Goal: Transaction & Acquisition: Obtain resource

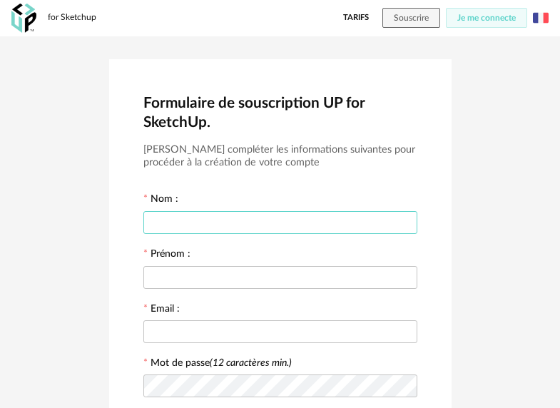
click at [257, 225] on input "text" at bounding box center [280, 222] width 274 height 23
type input "******"
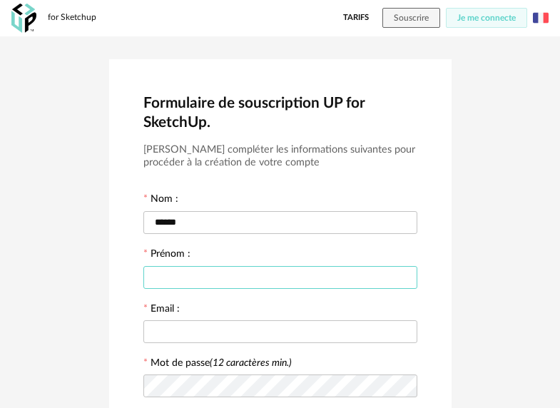
click at [215, 280] on input "text" at bounding box center [280, 277] width 274 height 23
type input "******"
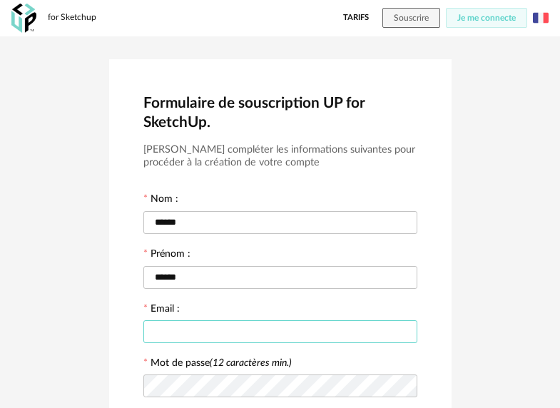
click at [203, 329] on input "text" at bounding box center [280, 331] width 274 height 23
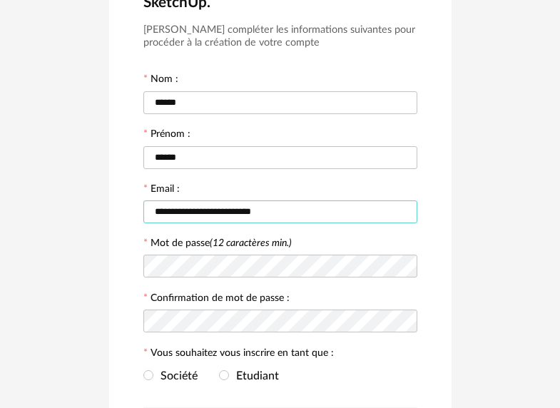
scroll to position [121, 0]
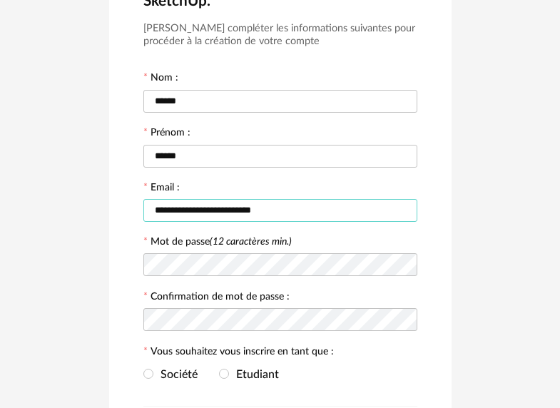
type input "**********"
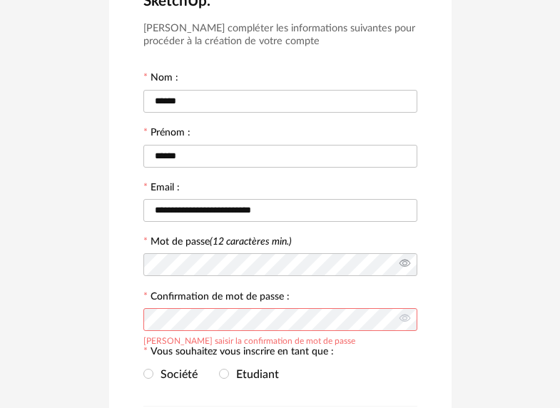
click at [403, 267] on icon at bounding box center [405, 264] width 18 height 29
click at [402, 320] on icon at bounding box center [405, 319] width 18 height 29
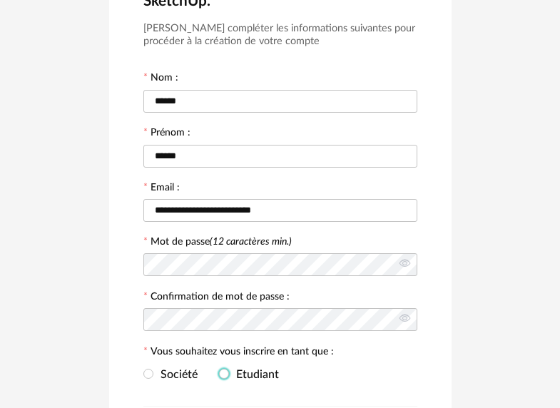
click at [230, 379] on span "Etudiant" at bounding box center [254, 374] width 50 height 11
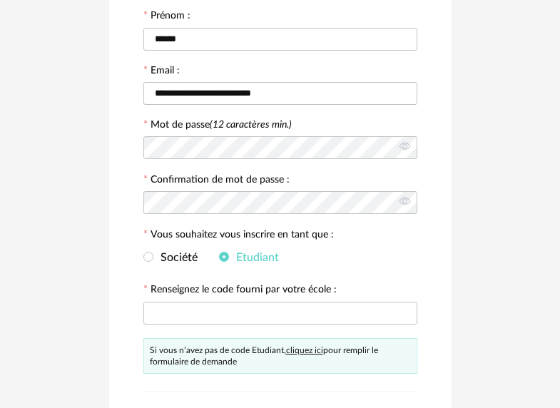
scroll to position [239, 0]
click at [159, 262] on span "Société" at bounding box center [175, 256] width 44 height 11
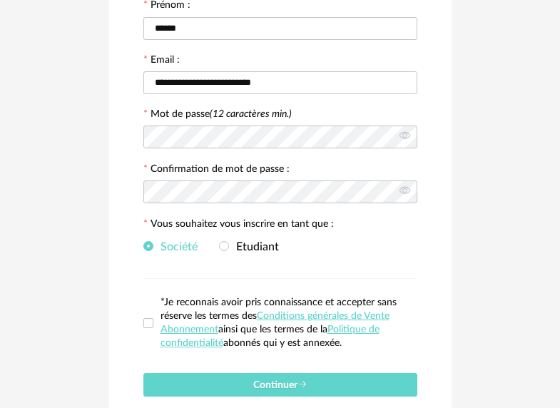
scroll to position [257, 0]
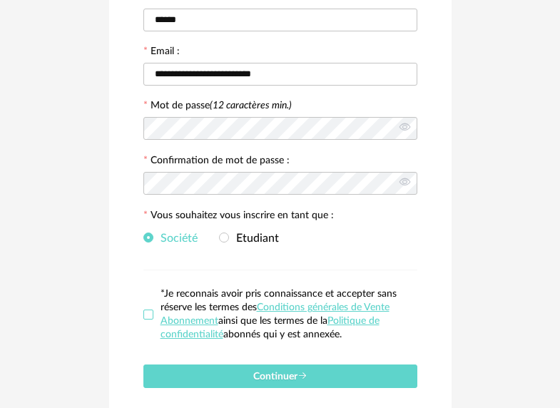
click at [145, 317] on span at bounding box center [148, 315] width 10 height 10
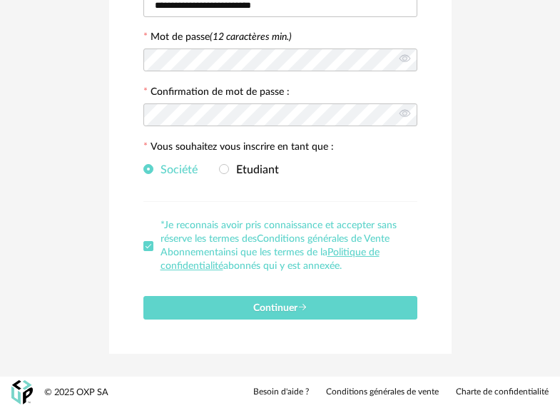
scroll to position [329, 0]
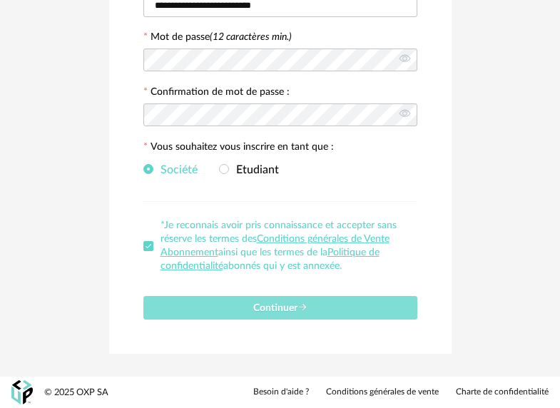
click at [281, 306] on span "Continuer" at bounding box center [280, 308] width 54 height 10
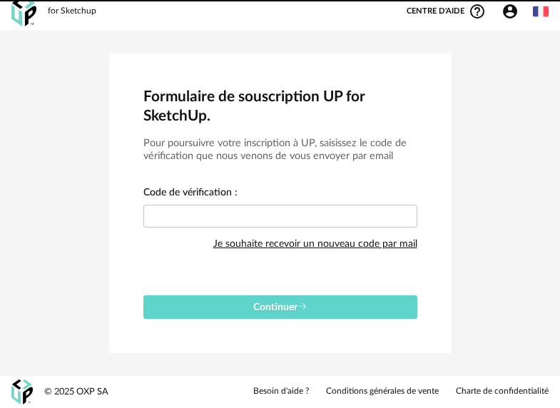
scroll to position [6, 0]
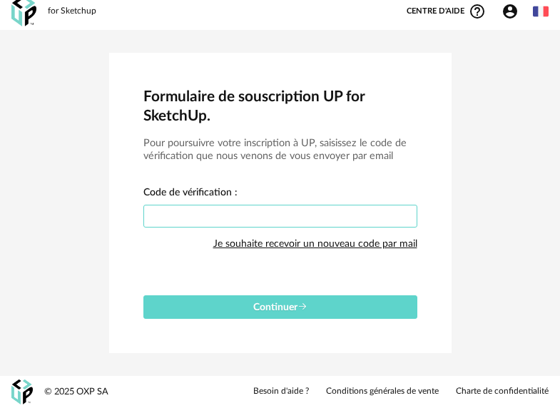
click at [322, 223] on input "text" at bounding box center [280, 216] width 274 height 23
click at [280, 216] on input "text" at bounding box center [280, 216] width 274 height 23
paste input "****"
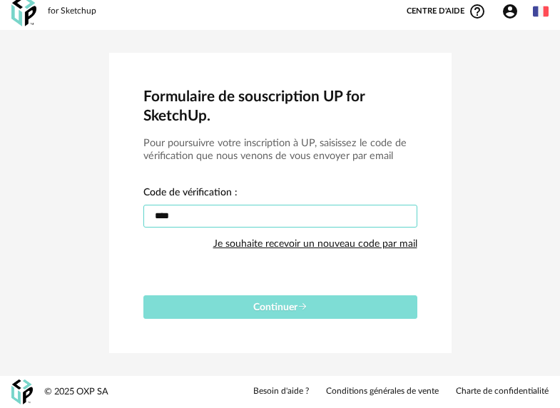
type input "****"
click at [253, 303] on span "Continuer" at bounding box center [280, 307] width 54 height 10
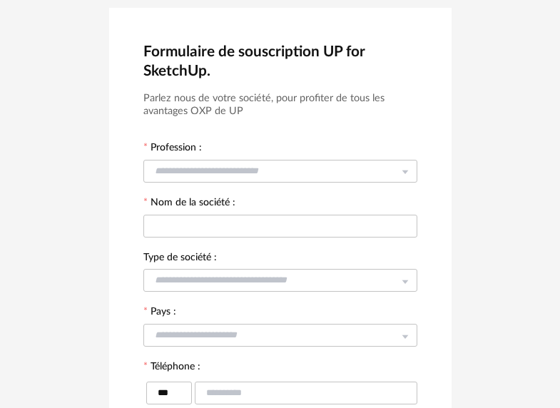
scroll to position [24, 0]
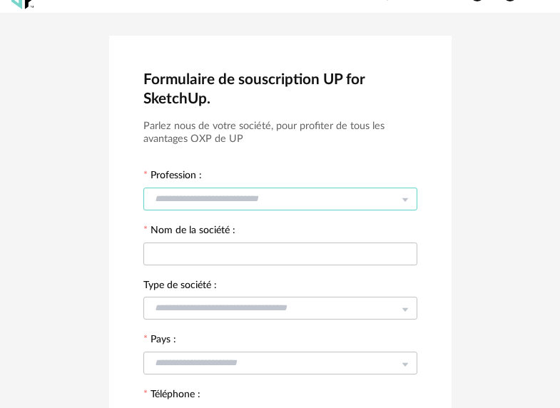
click at [332, 198] on input "text" at bounding box center [280, 199] width 274 height 23
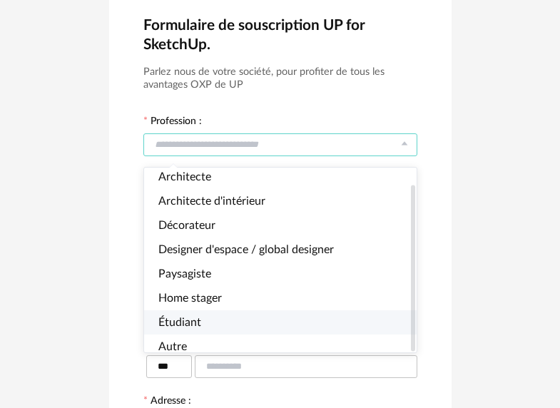
scroll to position [82, 0]
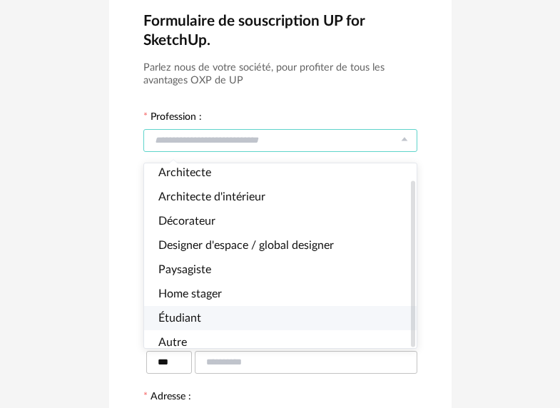
click at [317, 314] on li "Étudiant" at bounding box center [285, 318] width 283 height 24
type input "********"
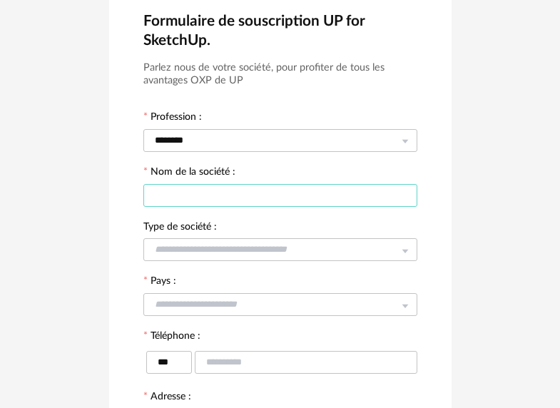
click at [371, 193] on input "text" at bounding box center [280, 195] width 274 height 23
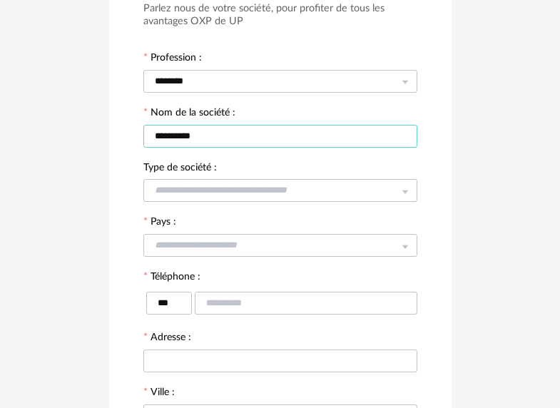
scroll to position [142, 0]
type input "**********"
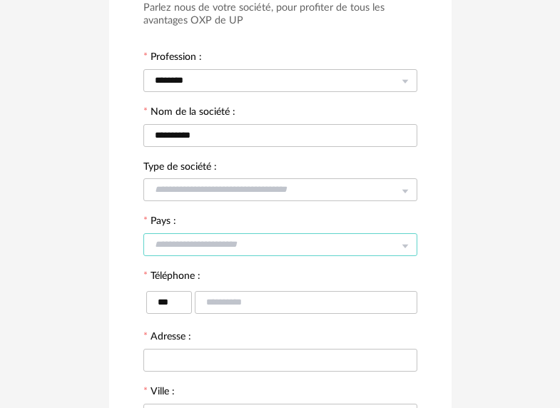
click at [305, 247] on input "text" at bounding box center [280, 244] width 274 height 23
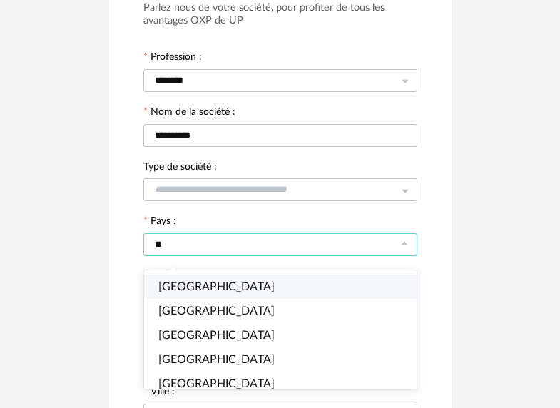
click at [268, 279] on li "France" at bounding box center [285, 287] width 283 height 24
type input "******"
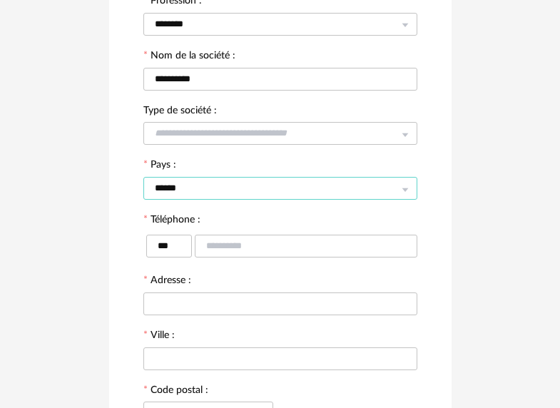
scroll to position [201, 0]
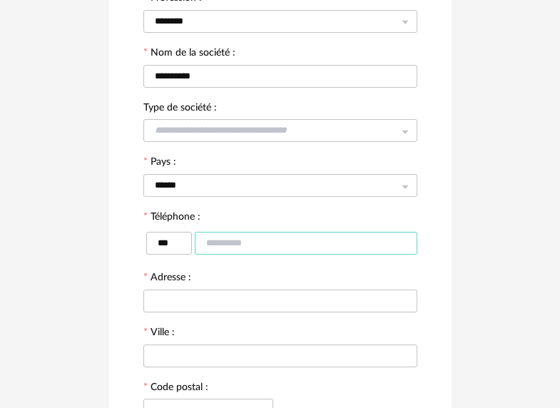
click at [275, 248] on input "text" at bounding box center [306, 243] width 223 height 23
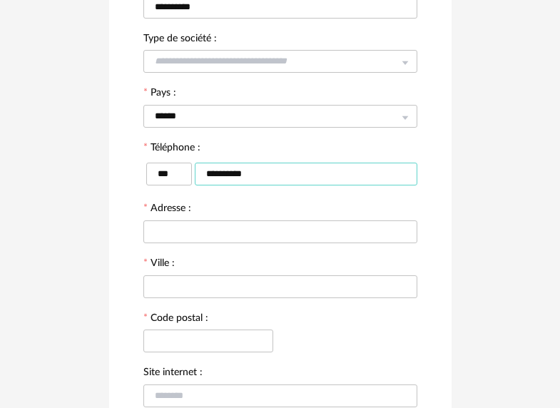
scroll to position [276, 0]
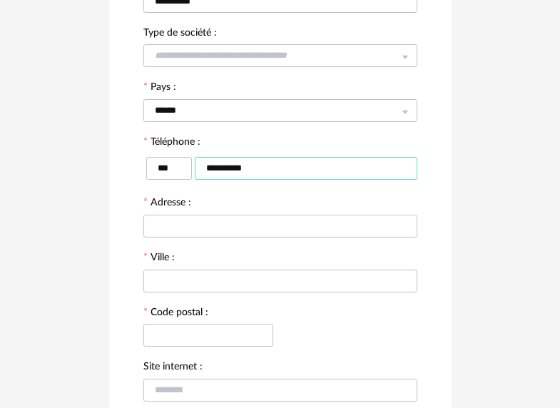
type input "**********"
click at [237, 237] on input "text" at bounding box center [280, 226] width 274 height 23
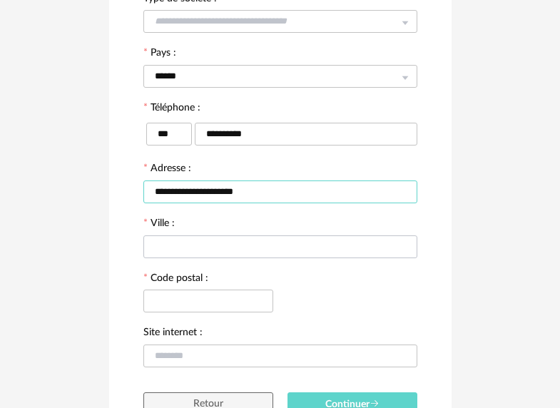
type input "**********"
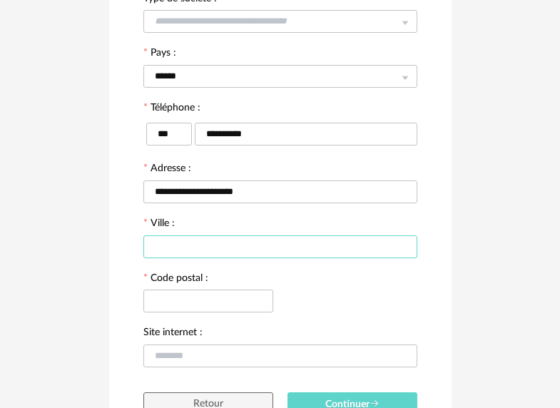
click at [190, 258] on input "text" at bounding box center [280, 246] width 274 height 23
type input "*****"
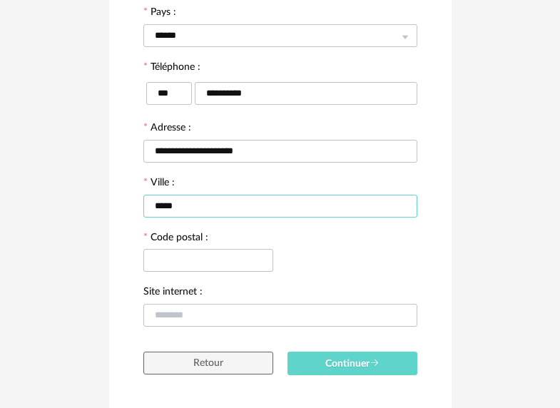
scroll to position [368, 0]
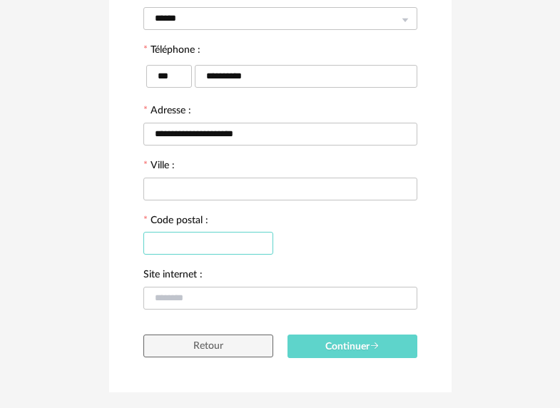
click at [202, 250] on input "text" at bounding box center [208, 243] width 130 height 23
paste input "*****"
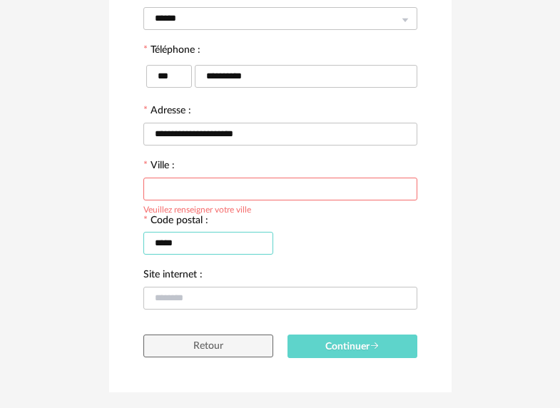
type input "*****"
click at [210, 195] on input "text" at bounding box center [280, 189] width 274 height 23
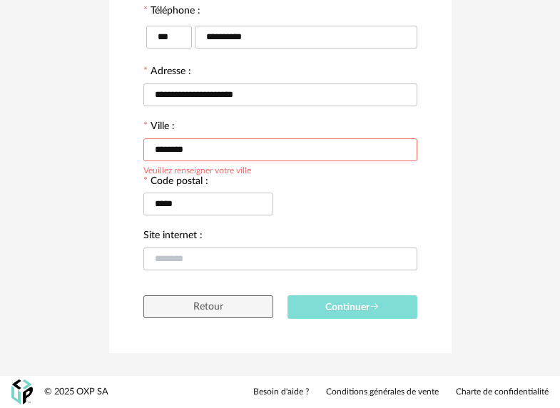
type input "********"
click at [333, 303] on span "Continuer" at bounding box center [352, 307] width 54 height 10
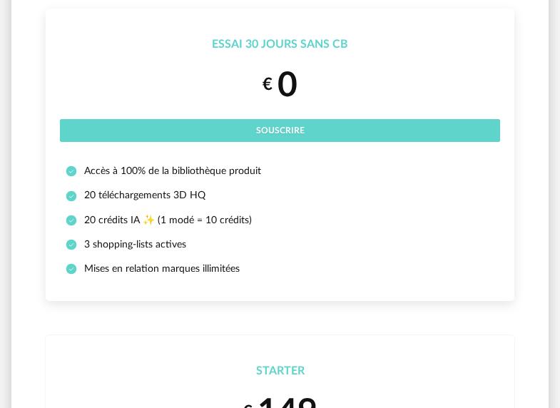
scroll to position [160, 0]
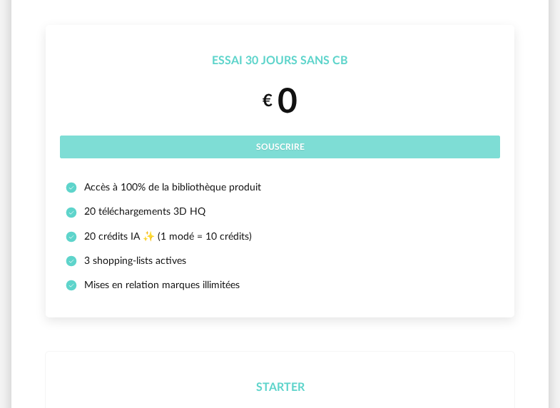
click at [334, 153] on button "Souscrire" at bounding box center [280, 147] width 440 height 23
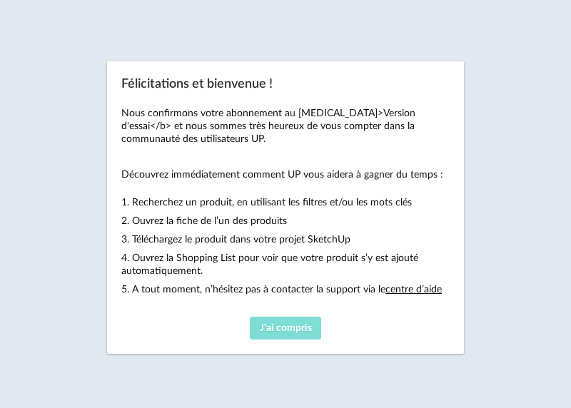
click at [305, 325] on span "J'ai compris" at bounding box center [286, 328] width 52 height 10
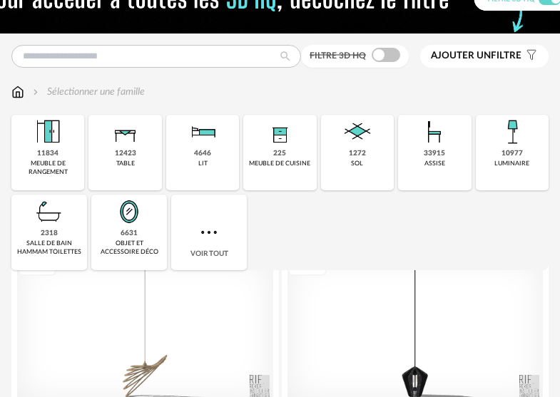
scroll to position [5, 0]
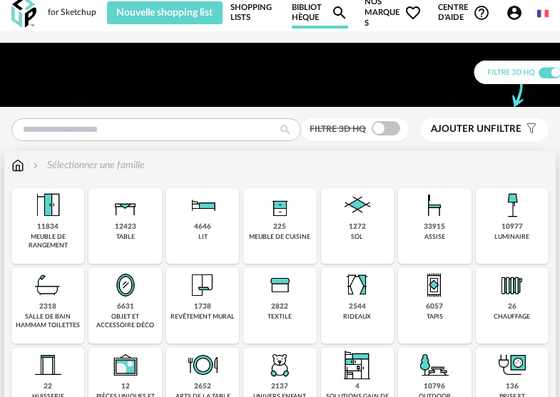
click at [285, 230] on div "225" at bounding box center [279, 227] width 13 height 9
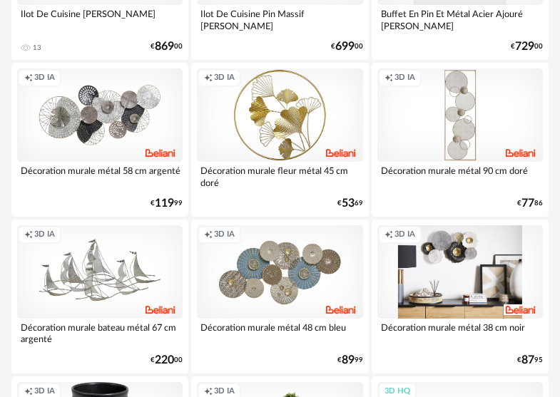
scroll to position [1177, 0]
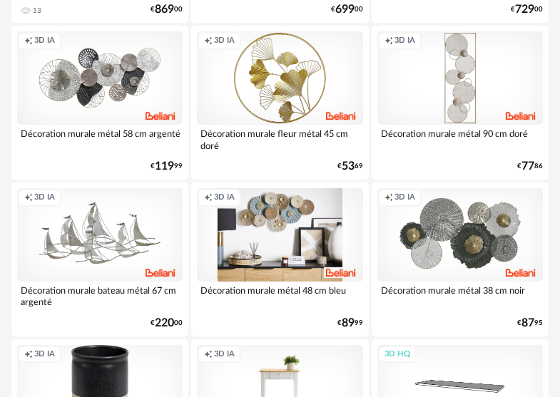
click at [280, 240] on div "Creation icon 3D IA" at bounding box center [279, 234] width 165 height 93
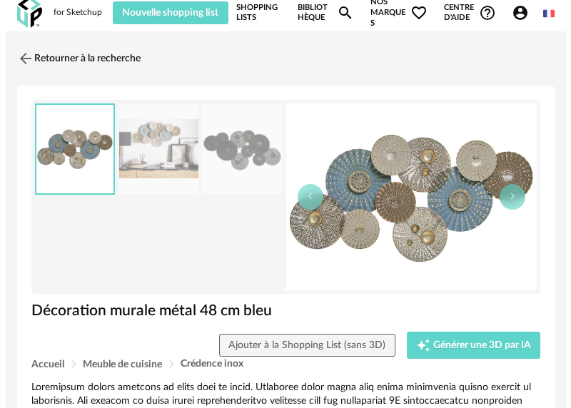
scroll to position [21, 0]
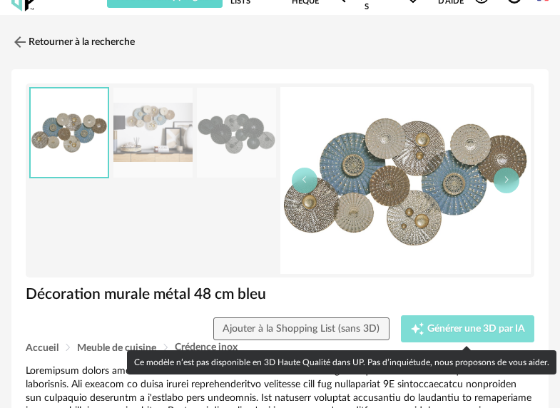
click at [489, 331] on span "Générer une 3D par IA" at bounding box center [476, 329] width 98 height 10
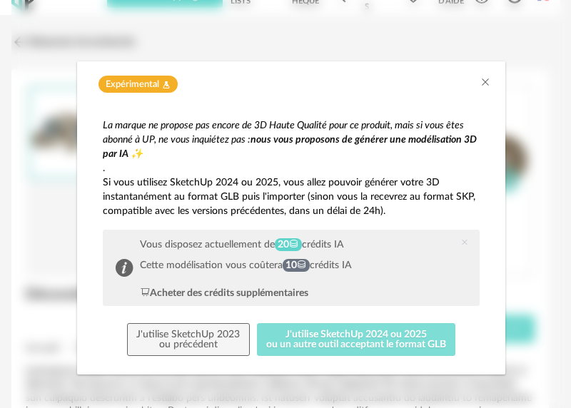
click at [322, 341] on button "J'utilise SketchUp 2024 ou 2025 ou un autre outil acceptant le format GLB" at bounding box center [356, 339] width 199 height 33
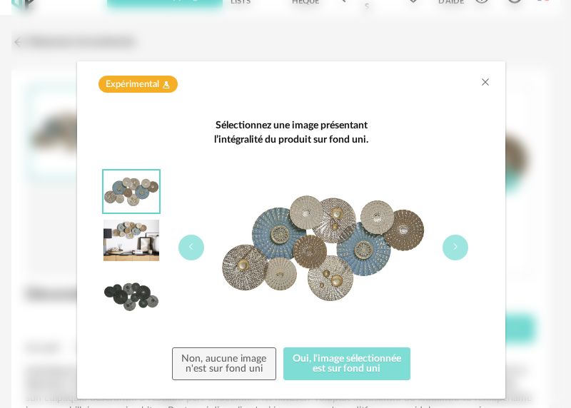
drag, startPoint x: 391, startPoint y: 368, endPoint x: 427, endPoint y: 337, distance: 47.6
click at [427, 337] on div "Sélectionnez une image présentant l’intégralité du produit sur fond uni. Non, a…" at bounding box center [291, 249] width 377 height 262
click at [331, 364] on button "Oui, l'image sélectionnée est sur fond uni" at bounding box center [347, 363] width 128 height 33
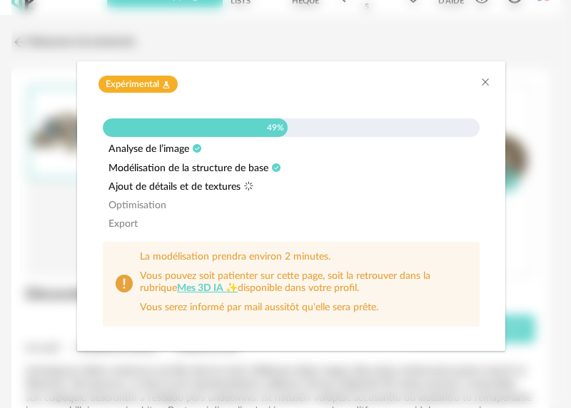
click at [395, 88] on div "Expérimental Flask icon" at bounding box center [290, 85] width 399 height 18
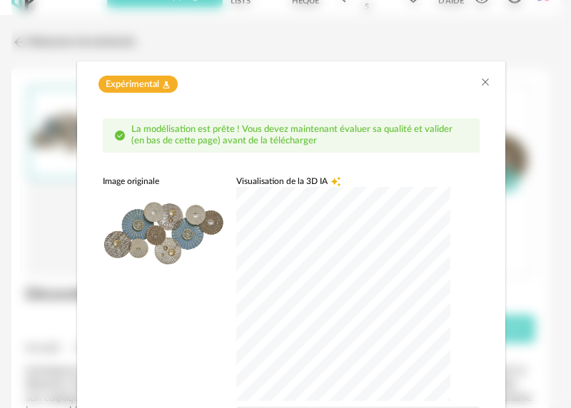
click at [337, 265] on div "dialog" at bounding box center [343, 294] width 214 height 214
drag, startPoint x: 374, startPoint y: 74, endPoint x: 370, endPoint y: 35, distance: 39.4
click at [369, 31] on div "Expérimental Flask icon La modélisation est prête ! Vous devez maintenant évalu…" at bounding box center [290, 204] width 559 height 408
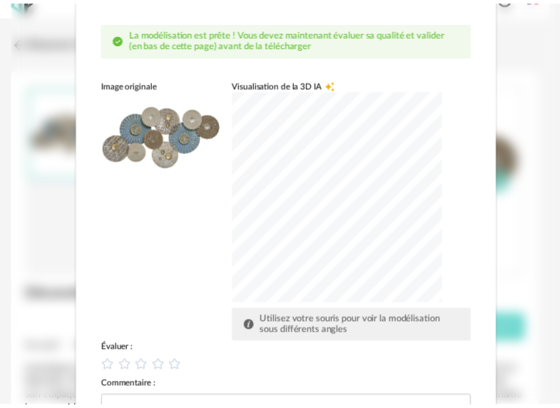
scroll to position [0, 0]
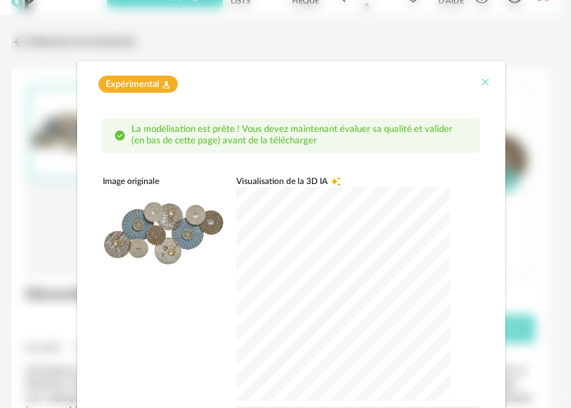
click at [481, 83] on icon "Close" at bounding box center [484, 81] width 11 height 11
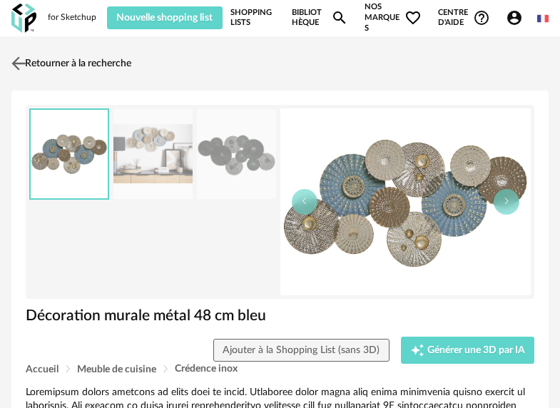
click at [106, 60] on link "Retourner à la recherche" at bounding box center [69, 63] width 123 height 31
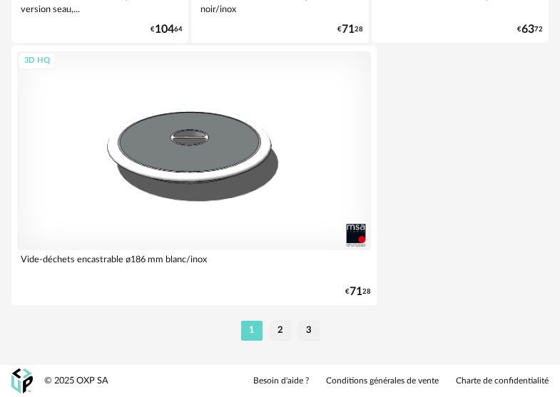
scroll to position [5388, 0]
click at [279, 334] on li "2" at bounding box center [280, 331] width 21 height 20
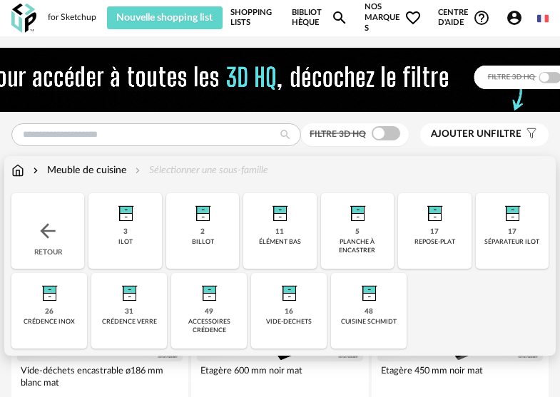
click at [84, 173] on div "Meuble de cuisine" at bounding box center [78, 170] width 96 height 14
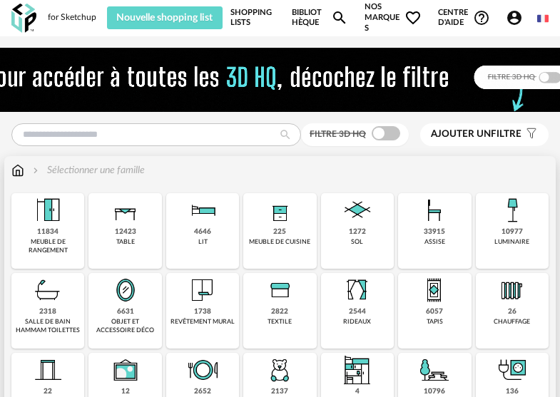
click at [310, 245] on div "meuble de cuisine" at bounding box center [279, 242] width 61 height 8
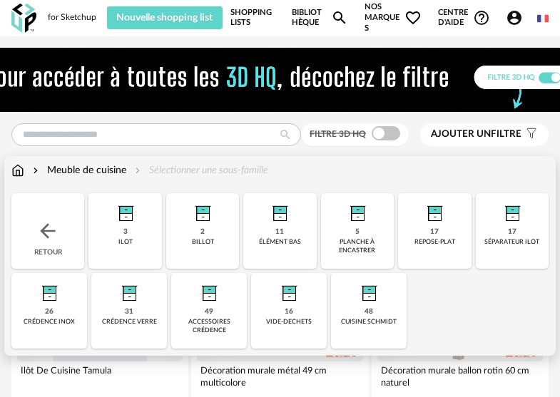
click at [364, 298] on img at bounding box center [369, 290] width 34 height 34
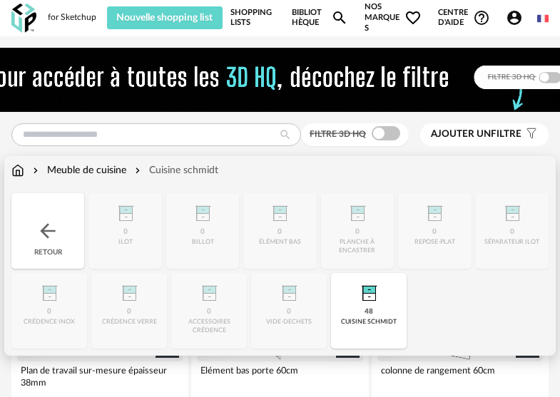
click at [18, 172] on img at bounding box center [17, 170] width 13 height 14
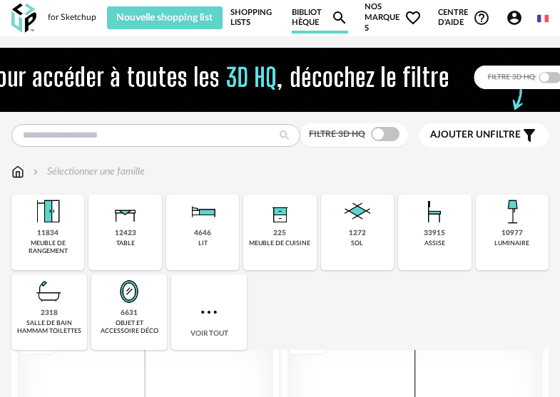
click at [344, 247] on div "1272 sol" at bounding box center [357, 233] width 73 height 76
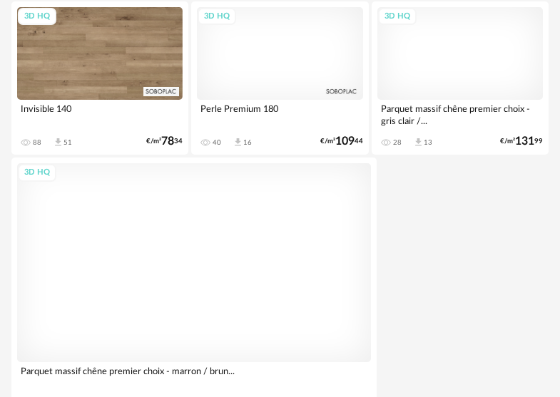
scroll to position [5388, 0]
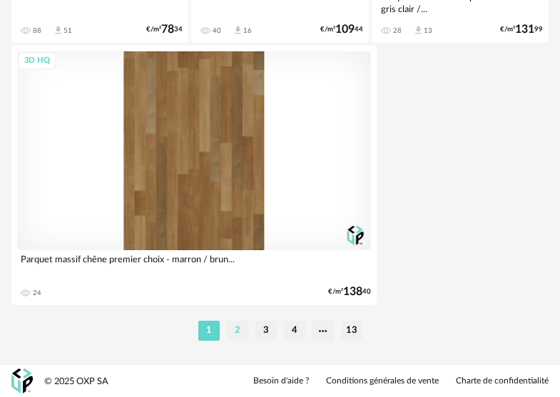
click at [238, 330] on li "2" at bounding box center [237, 331] width 21 height 20
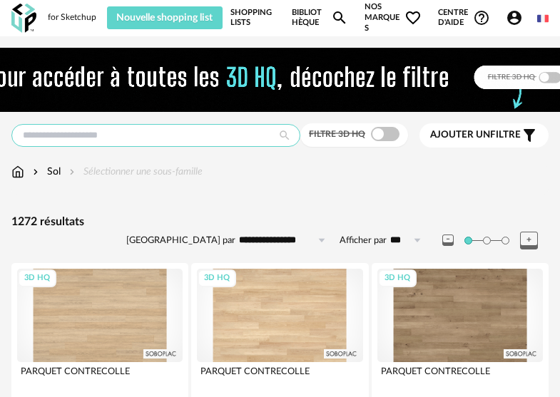
click at [208, 138] on input "text" at bounding box center [155, 135] width 289 height 23
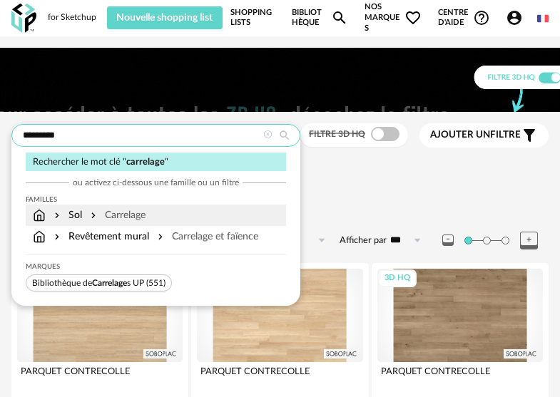
type input "*********"
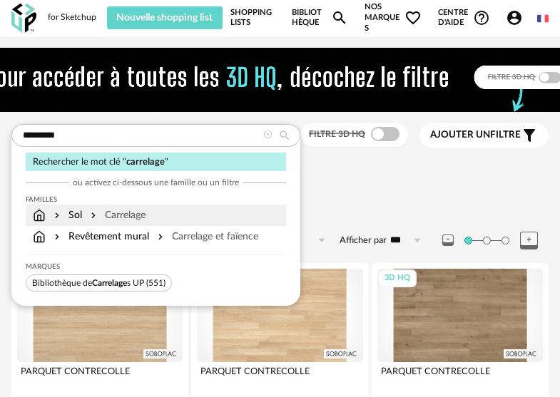
click at [162, 213] on div "Sol Carrelage" at bounding box center [156, 215] width 246 height 14
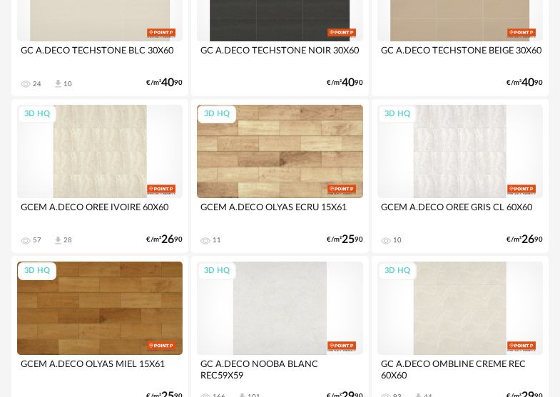
scroll to position [2519, 0]
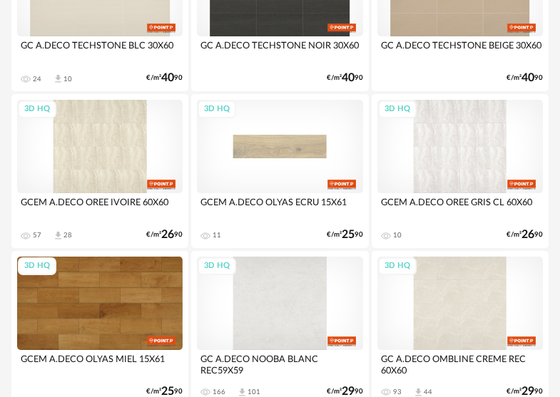
click at [294, 167] on div "3D HQ" at bounding box center [279, 146] width 165 height 93
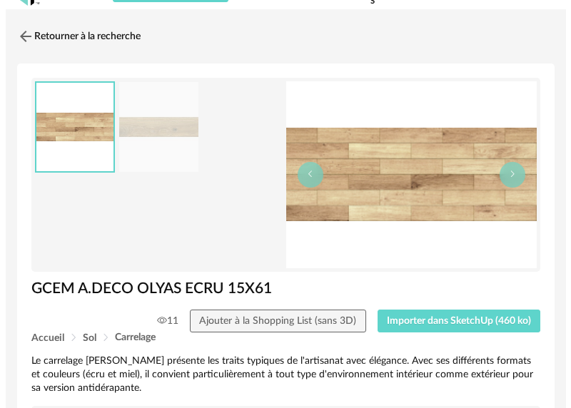
scroll to position [29, 0]
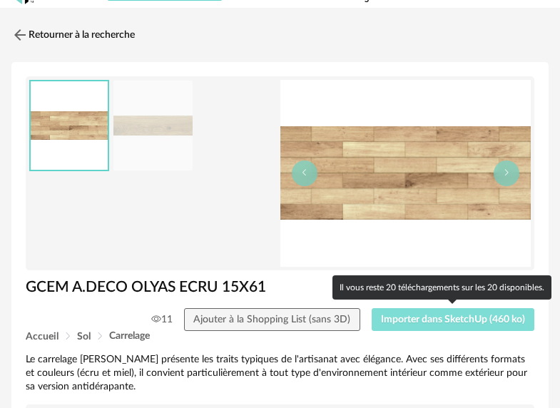
click at [439, 320] on span "Importer dans SketchUp (460 ko)" at bounding box center [453, 320] width 144 height 10
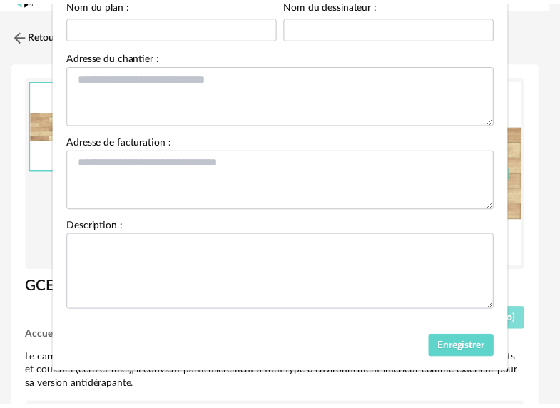
scroll to position [168, 0]
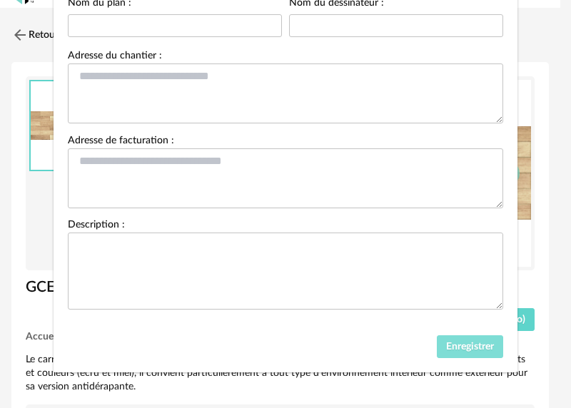
click at [449, 345] on span "Enregistrer" at bounding box center [470, 347] width 48 height 10
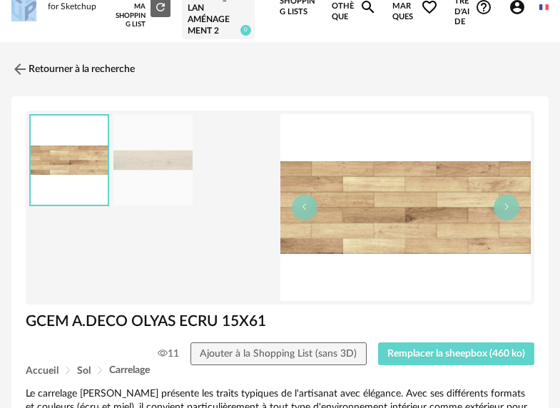
scroll to position [0, 0]
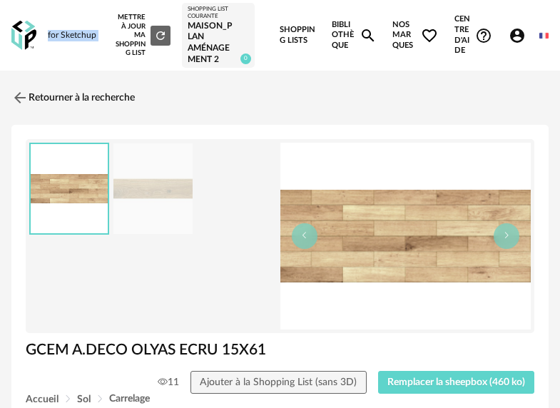
drag, startPoint x: 44, startPoint y: -14, endPoint x: 75, endPoint y: -16, distance: 30.8
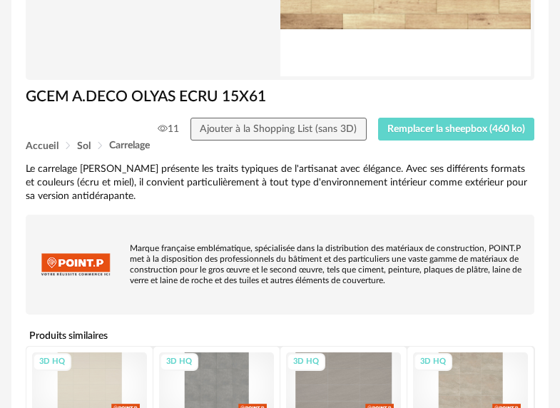
scroll to position [263, 0]
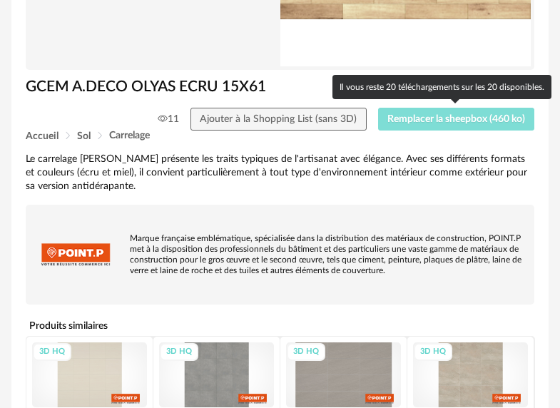
click at [441, 123] on span "Remplacer la sheepbox (460 ko)" at bounding box center [456, 119] width 138 height 10
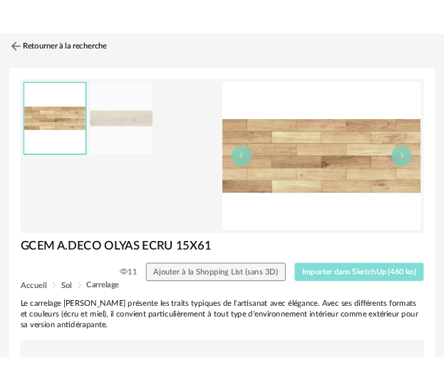
scroll to position [83, 0]
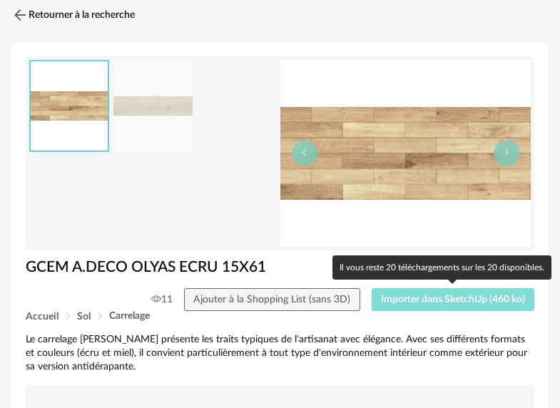
click at [474, 301] on span "Importer dans SketchUp (460 ko)" at bounding box center [453, 300] width 144 height 10
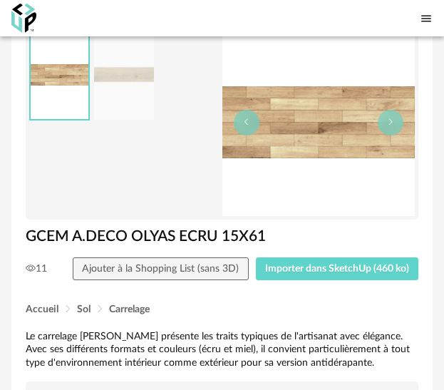
scroll to position [81, 0]
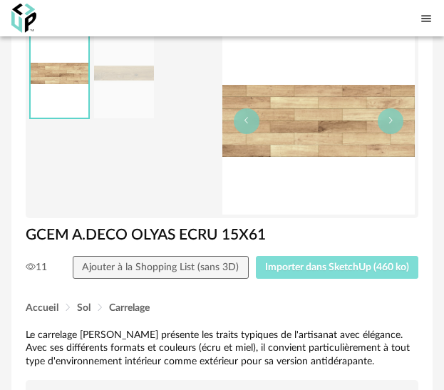
click at [350, 264] on span "Importer dans SketchUp (460 ko)" at bounding box center [337, 267] width 144 height 10
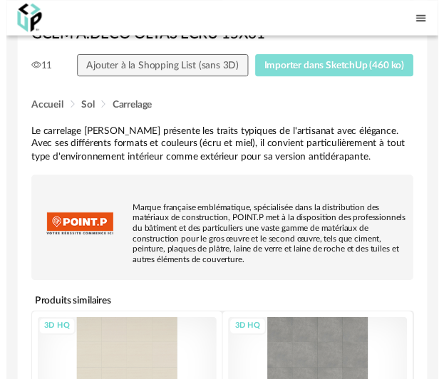
scroll to position [0, 0]
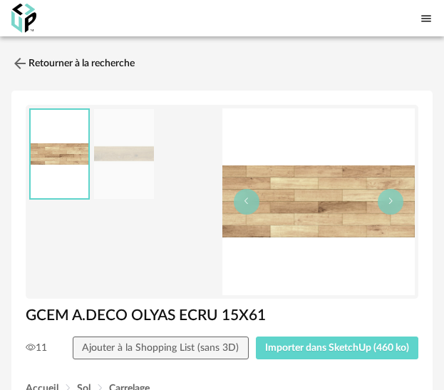
click at [422, 21] on icon "Menu icon" at bounding box center [426, 18] width 13 height 13
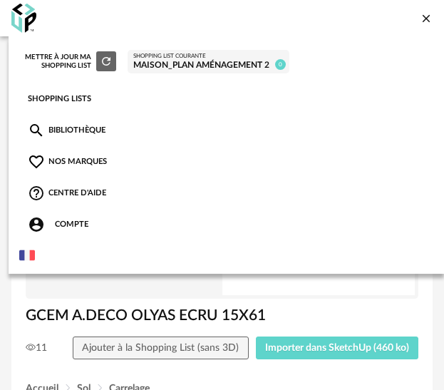
click at [92, 125] on link "Bibliothèque Magnify icon" at bounding box center [67, 130] width 78 height 17
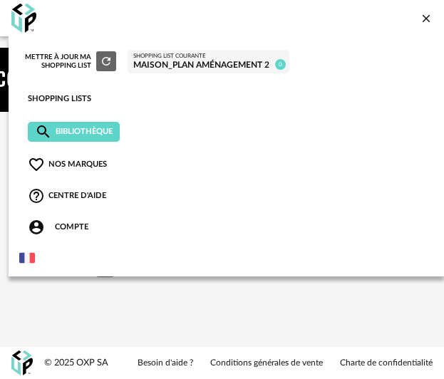
click at [424, 19] on icon "Close icon" at bounding box center [426, 18] width 13 height 13
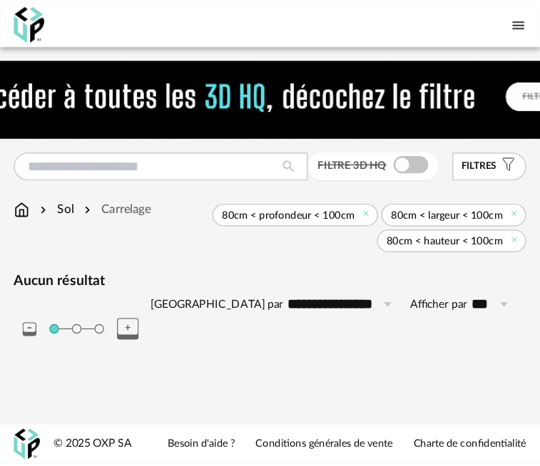
scroll to position [11, 0]
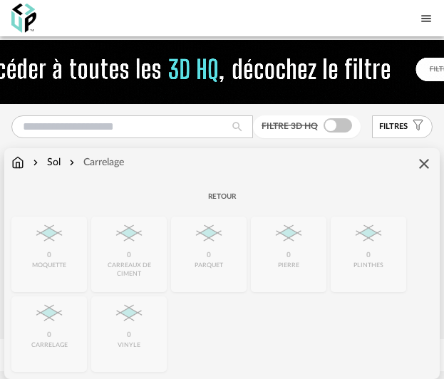
click at [96, 155] on div "Carrelage" at bounding box center [95, 162] width 58 height 14
click at [41, 161] on img at bounding box center [35, 162] width 11 height 14
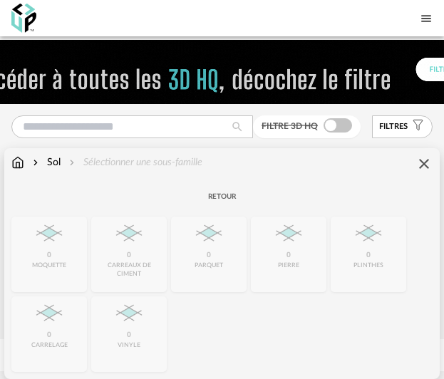
click at [39, 347] on div "Close icon Retour 0 moquette 0 carreaux de ciment 0 parquet 0 pierre 0 plinthes…" at bounding box center [221, 278] width 421 height 187
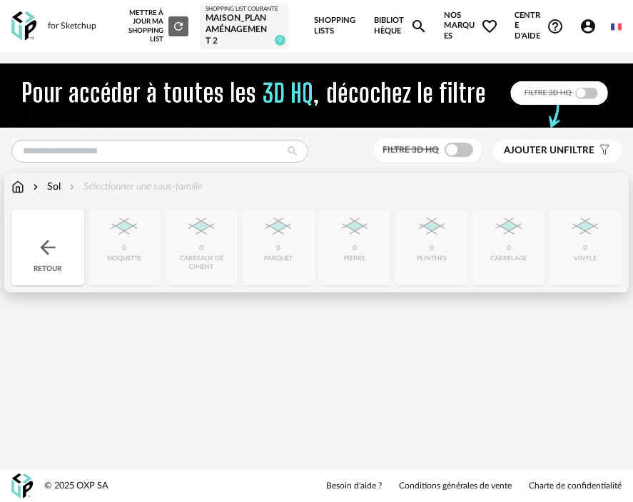
click at [58, 244] on img at bounding box center [47, 247] width 23 height 23
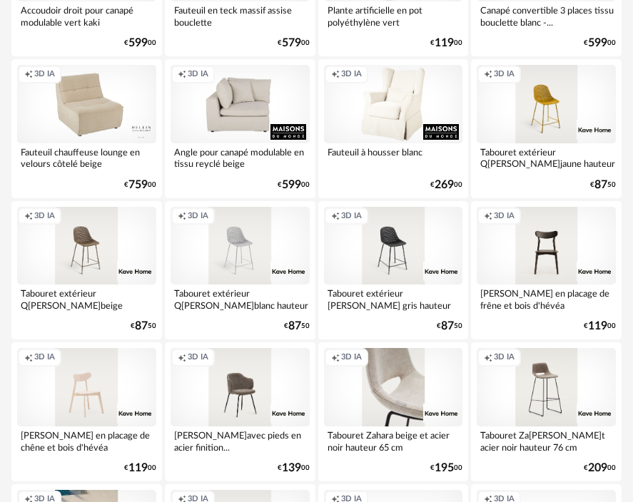
scroll to position [2699, 0]
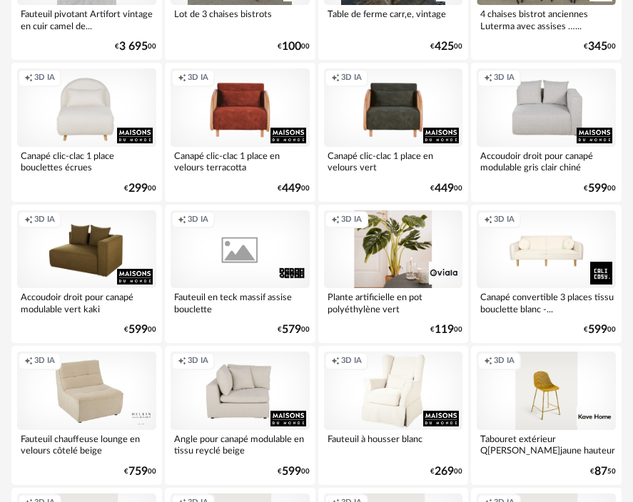
click at [382, 258] on div "Creation icon 3D IA" at bounding box center [393, 249] width 139 height 78
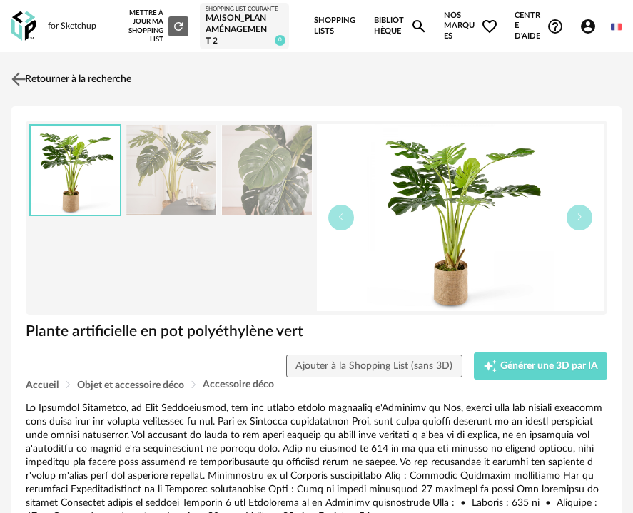
click at [62, 85] on link "Retourner à la recherche" at bounding box center [69, 78] width 123 height 31
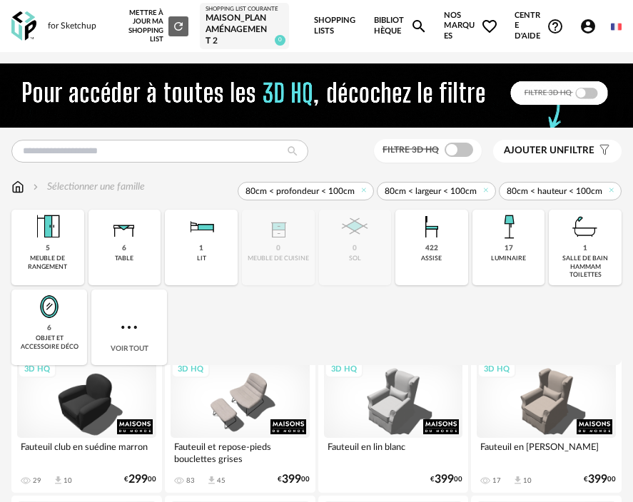
click at [168, 21] on div "Refresh icon" at bounding box center [178, 26] width 20 height 20
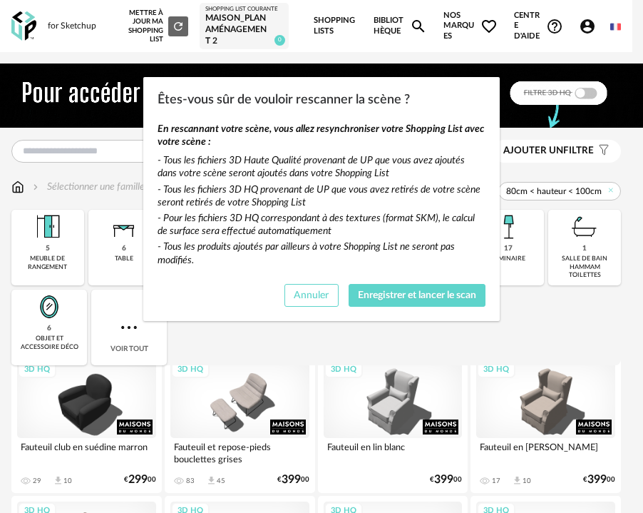
click at [312, 298] on span "Annuler" at bounding box center [311, 295] width 35 height 10
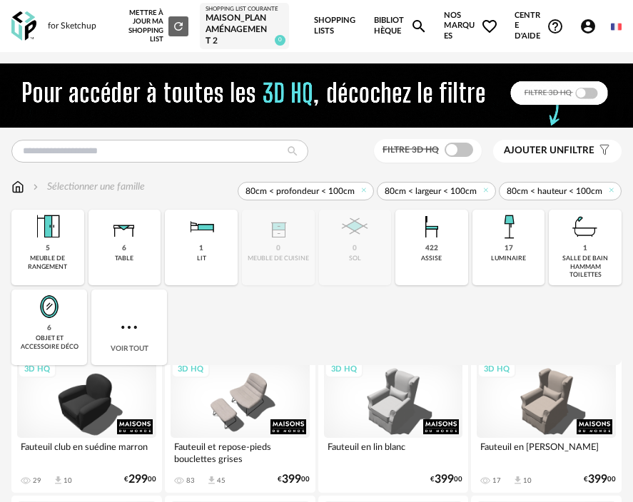
click at [74, 26] on div "for Sketchup" at bounding box center [72, 26] width 48 height 11
click at [17, 33] on img at bounding box center [23, 25] width 25 height 29
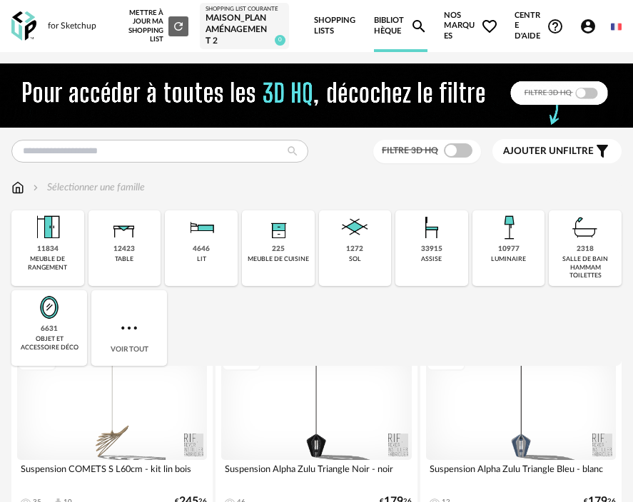
click at [349, 245] on div "1272" at bounding box center [354, 249] width 17 height 9
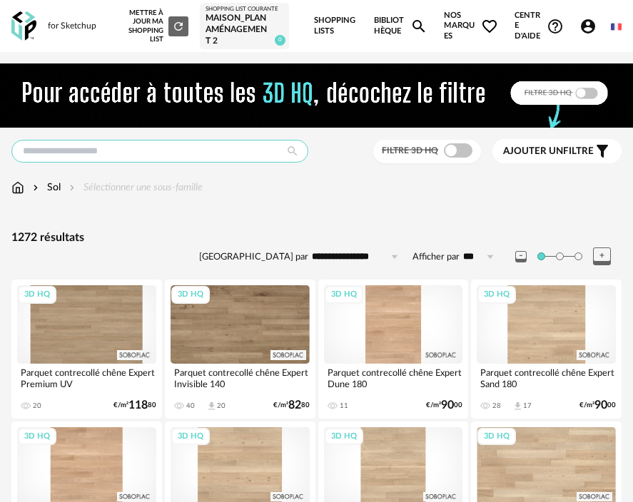
click at [192, 152] on input "text" at bounding box center [159, 151] width 297 height 23
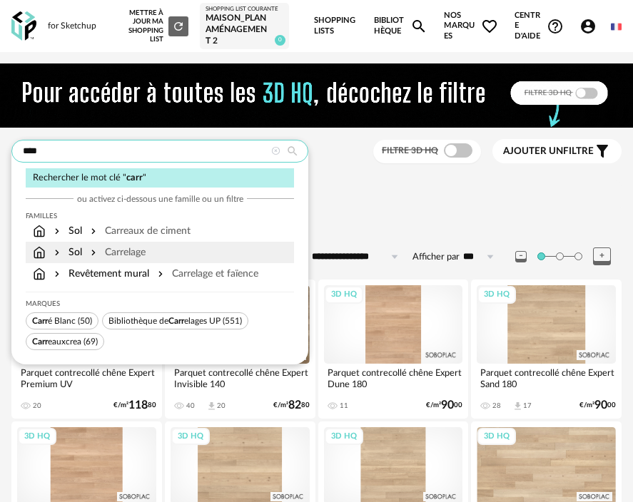
type input "****"
click at [152, 258] on div "Sol Carrelage" at bounding box center [160, 252] width 254 height 14
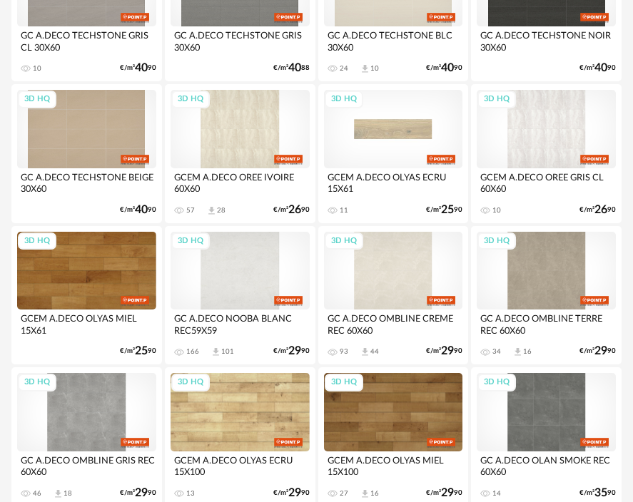
scroll to position [1747, 0]
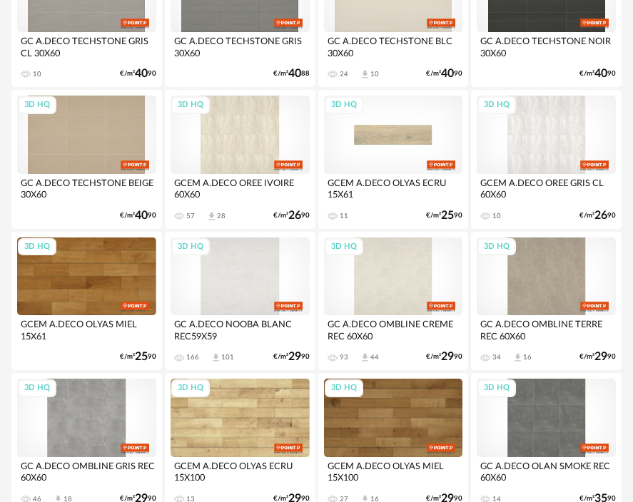
click at [397, 139] on div "3D HQ" at bounding box center [393, 135] width 139 height 78
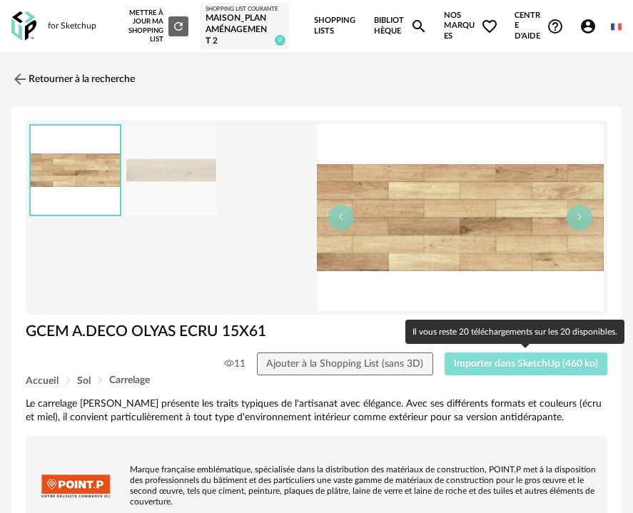
click at [509, 369] on span "Importer dans SketchUp (460 ko)" at bounding box center [526, 364] width 144 height 10
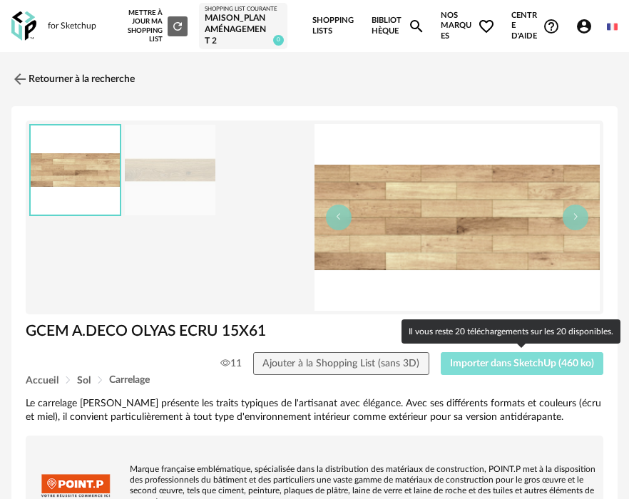
click at [545, 361] on span "Importer dans SketchUp (460 ko)" at bounding box center [522, 364] width 144 height 10
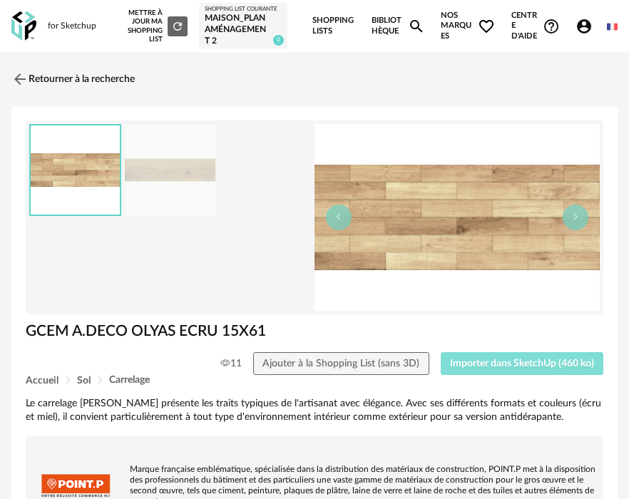
drag, startPoint x: 546, startPoint y: 363, endPoint x: 722, endPoint y: 310, distance: 184.8
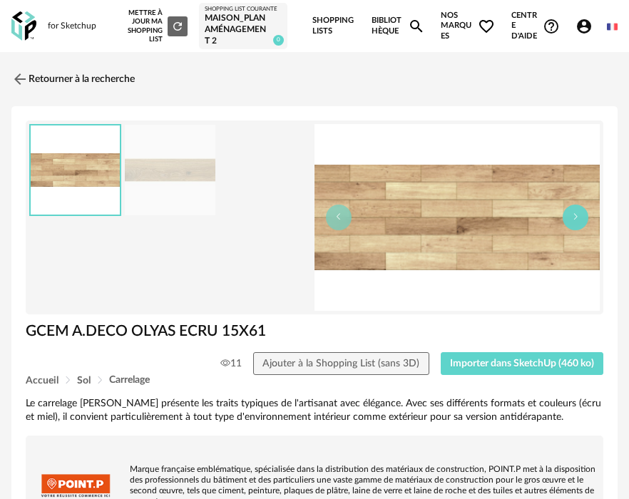
click at [571, 219] on icon "button" at bounding box center [575, 217] width 9 height 9
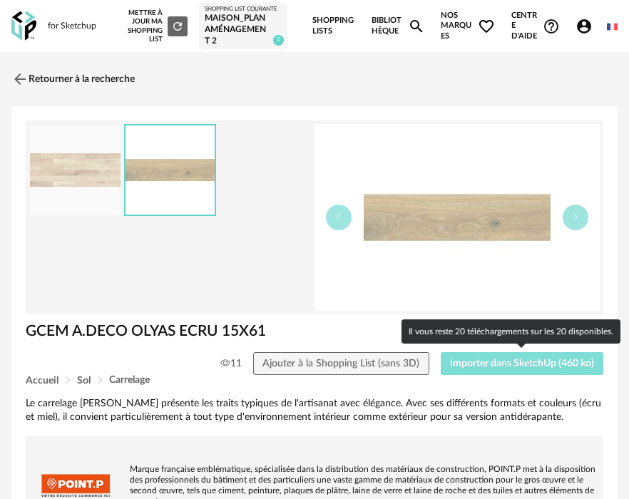
click at [532, 364] on span "Importer dans SketchUp (460 ko)" at bounding box center [522, 364] width 144 height 10
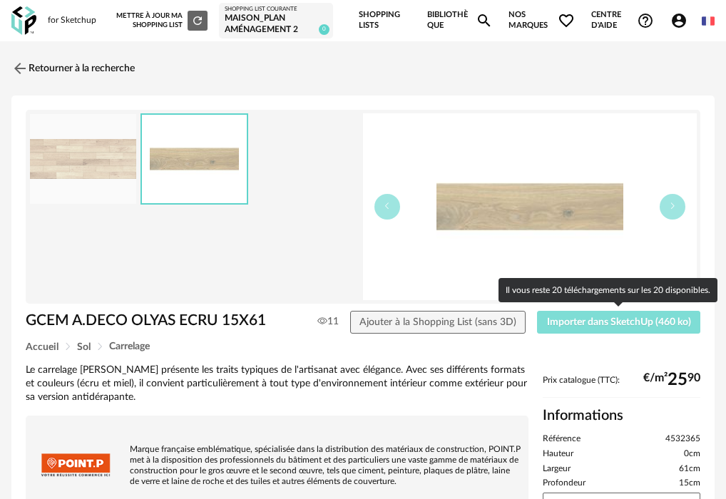
click at [632, 327] on span "Importer dans SketchUp (460 ko)" at bounding box center [619, 322] width 144 height 10
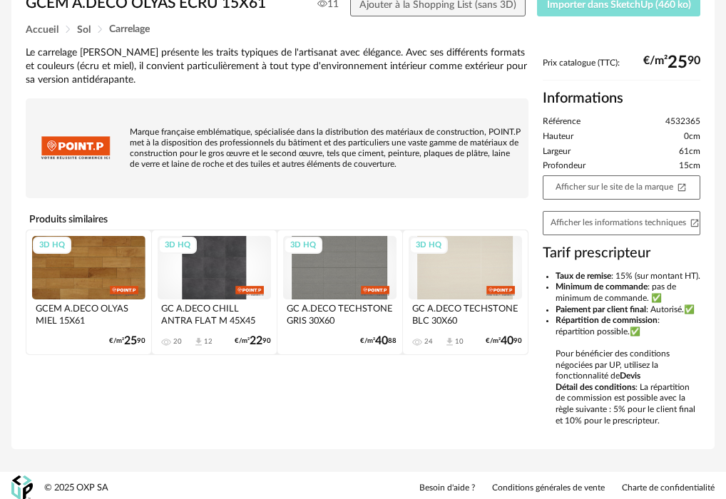
scroll to position [31, 0]
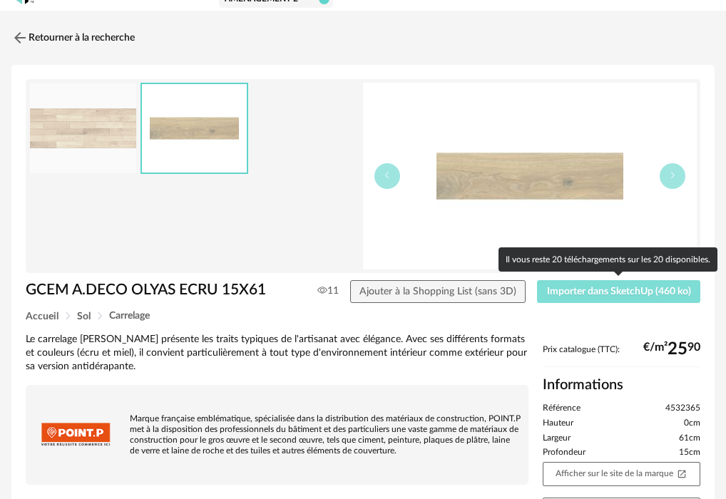
click at [577, 296] on span "Importer dans SketchUp (460 ko)" at bounding box center [619, 292] width 144 height 10
click at [581, 295] on span "Importer dans SketchUp (460 ko)" at bounding box center [619, 292] width 144 height 10
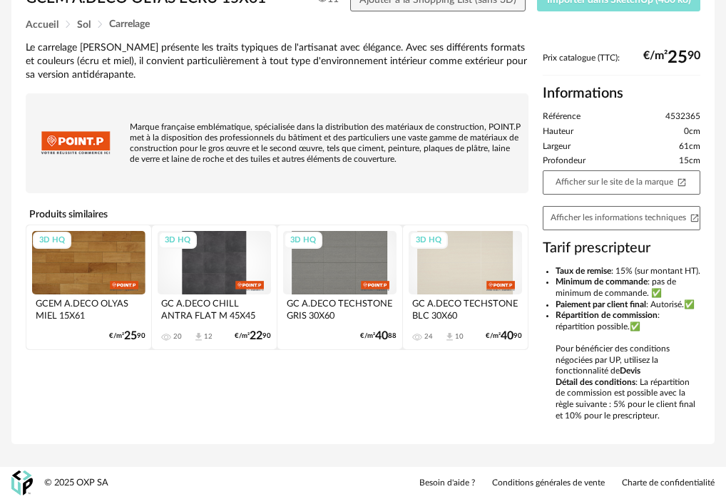
scroll to position [0, 0]
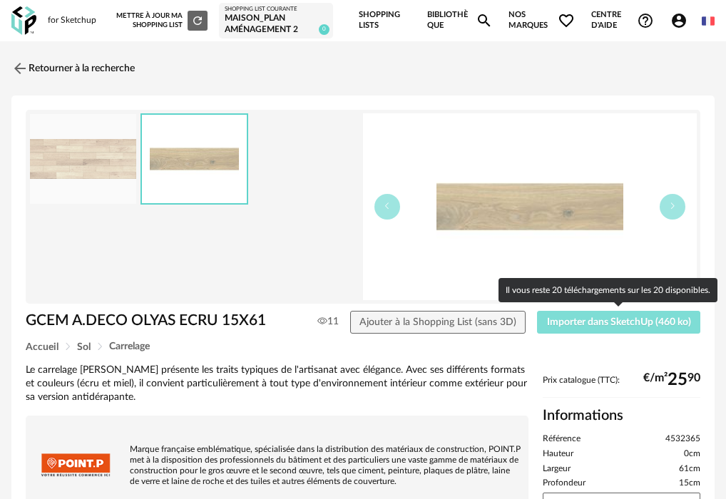
click at [614, 323] on span "Importer dans SketchUp (460 ko)" at bounding box center [619, 322] width 144 height 10
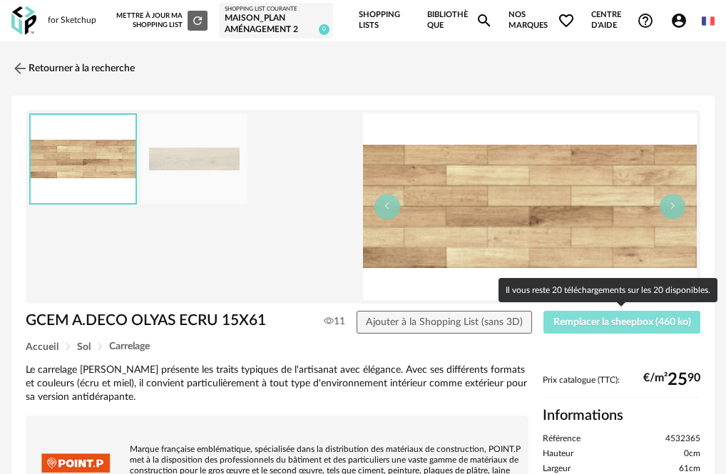
click at [628, 329] on button "Remplacer la sheepbox (460 ko)" at bounding box center [621, 322] width 157 height 23
click at [633, 321] on span "Remplacer la sheepbox (460 ko)" at bounding box center [622, 322] width 138 height 10
click at [641, 324] on span "Remplacer la sheepbox (460 ko)" at bounding box center [622, 322] width 138 height 10
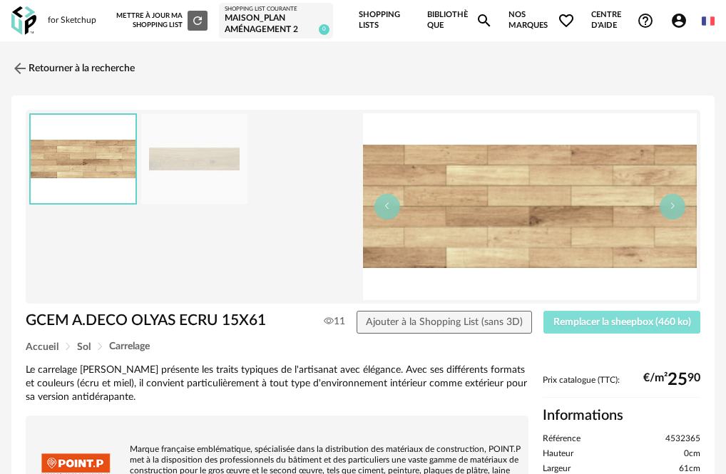
drag, startPoint x: 634, startPoint y: 327, endPoint x: 778, endPoint y: 300, distance: 146.7
click at [725, 300] on html "for Sketchup Nouvelle shopping list Mettre à jour ma Shopping List Refresh icon…" at bounding box center [363, 411] width 726 height 822
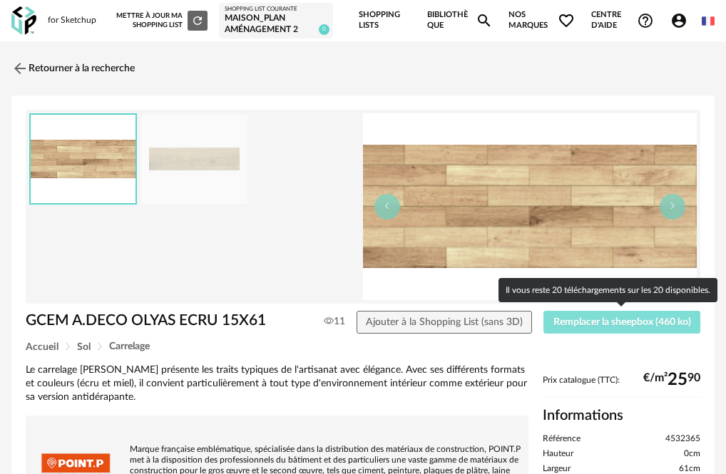
click at [654, 323] on span "Remplacer la sheepbox (460 ko)" at bounding box center [622, 322] width 138 height 10
click at [654, 324] on span "Remplacer la sheepbox (460 ko)" at bounding box center [622, 322] width 138 height 10
click at [647, 325] on span "Remplacer la sheepbox (460 ko)" at bounding box center [622, 322] width 138 height 10
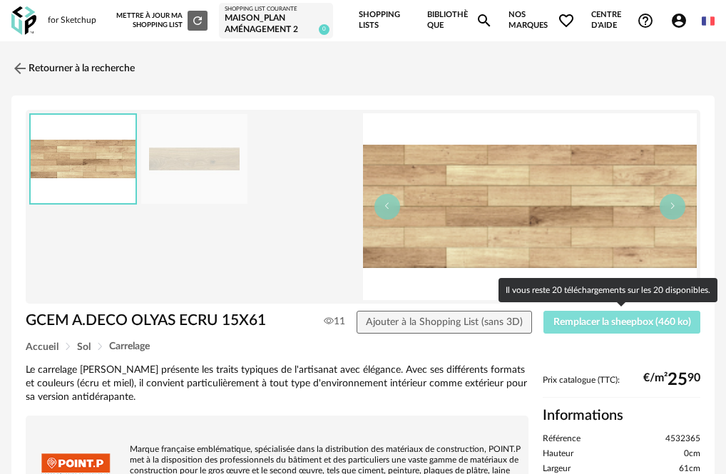
click at [647, 325] on span "Remplacer la sheepbox (460 ko)" at bounding box center [622, 322] width 138 height 10
click at [643, 322] on span "Remplacer la sheepbox (460 ko)" at bounding box center [622, 322] width 138 height 10
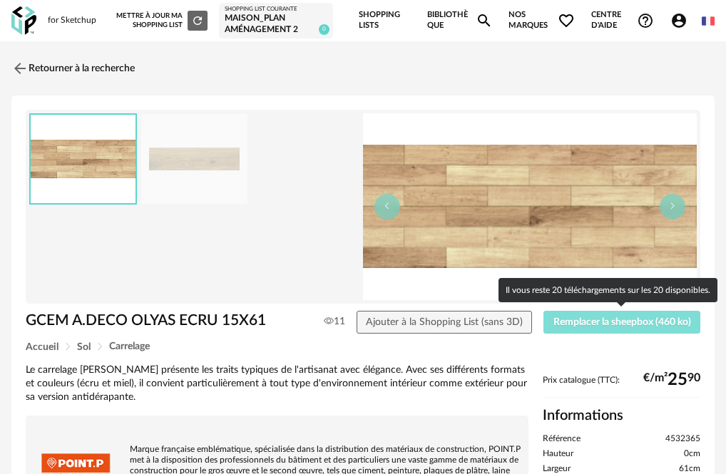
click at [586, 320] on span "Remplacer la sheepbox (460 ko)" at bounding box center [622, 322] width 138 height 10
